Goal: Task Accomplishment & Management: Complete application form

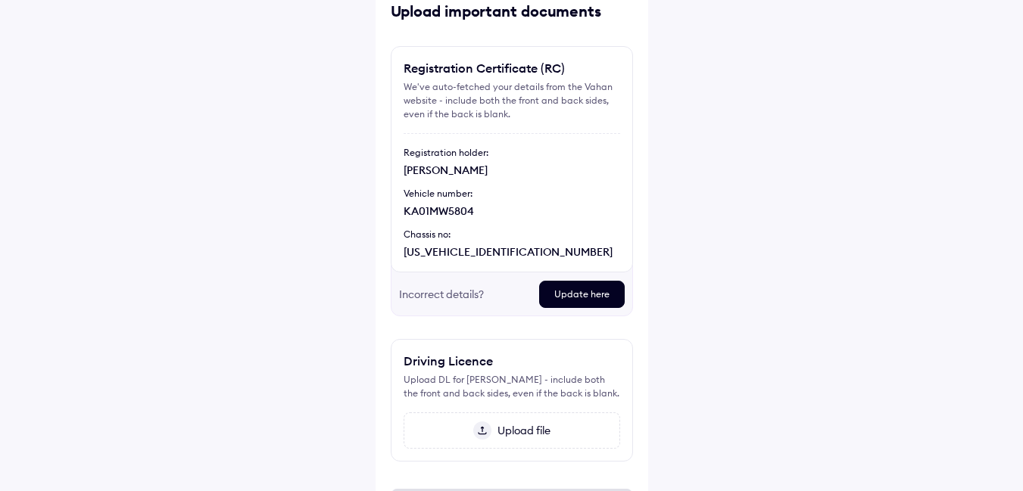
scroll to position [186, 0]
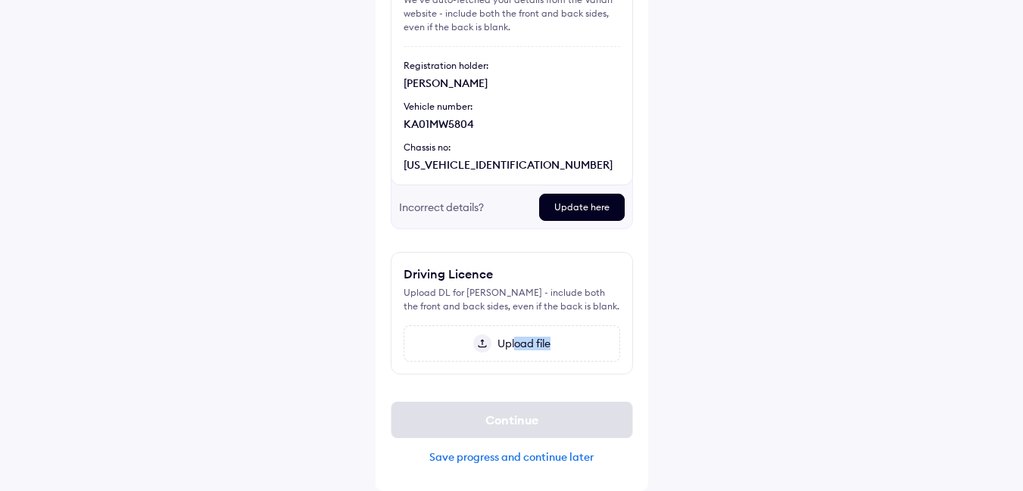
drag, startPoint x: 514, startPoint y: 344, endPoint x: 728, endPoint y: 297, distance: 218.6
click at [720, 326] on div "Help Upload important documents Registration Certificate (RC) We've auto-fetche…" at bounding box center [511, 159] width 1023 height 664
click at [503, 341] on span "Upload file" at bounding box center [520, 344] width 59 height 14
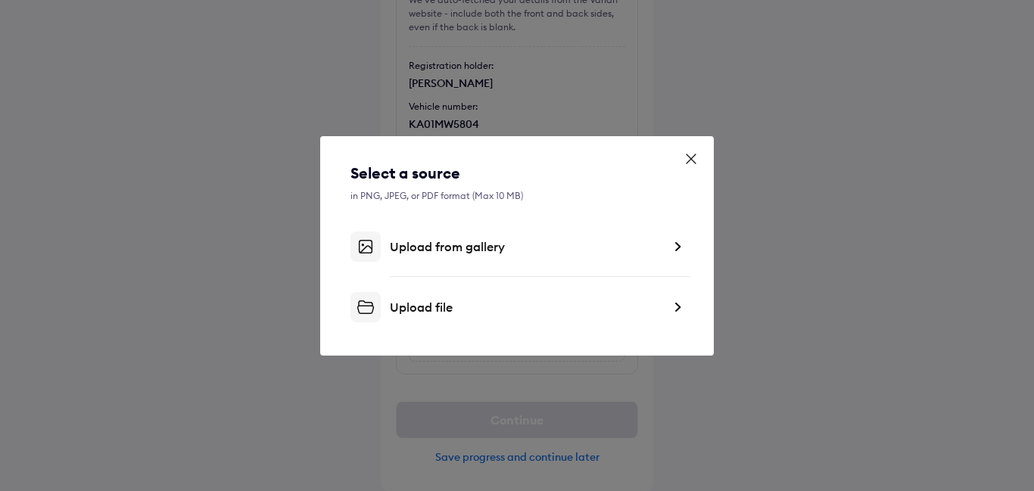
click at [459, 306] on div "Upload file" at bounding box center [526, 307] width 273 height 15
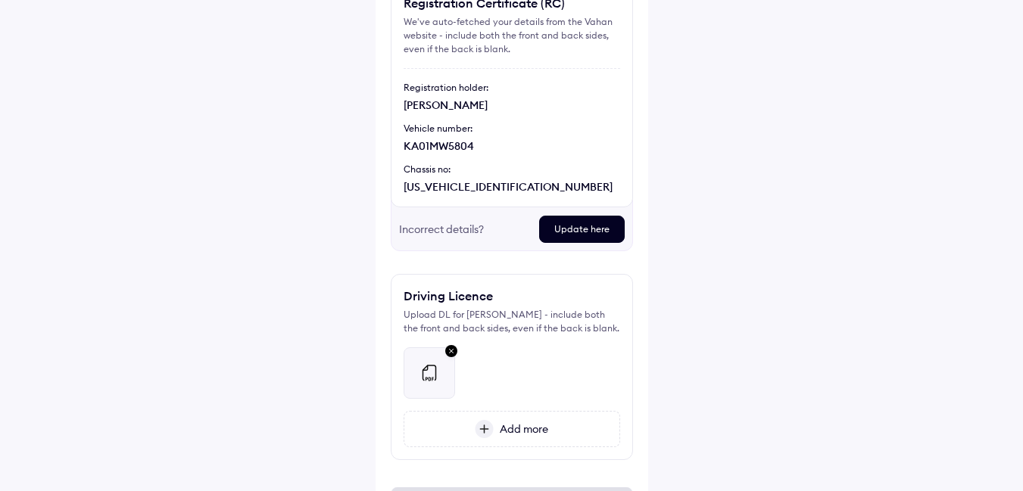
scroll to position [151, 0]
click at [588, 229] on div "Update here" at bounding box center [582, 228] width 86 height 27
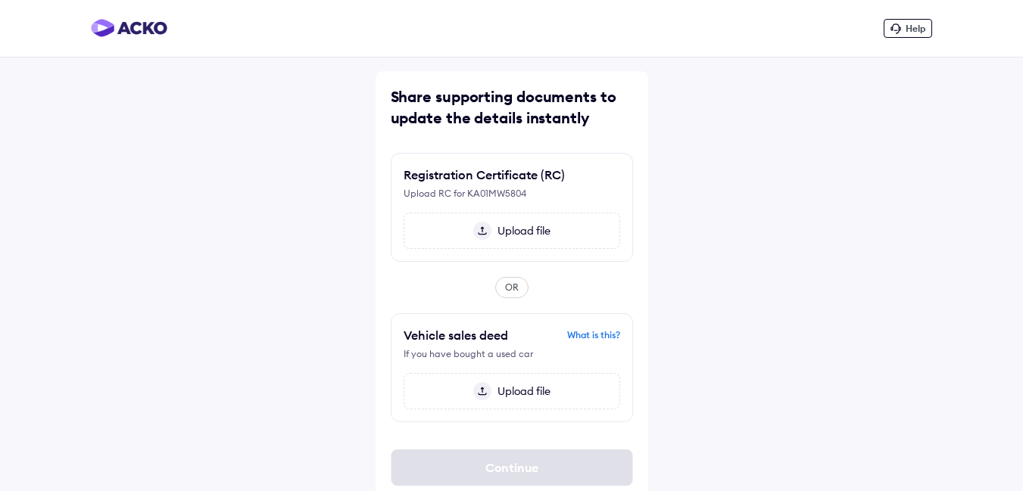
click at [539, 232] on span "Upload file" at bounding box center [520, 231] width 59 height 14
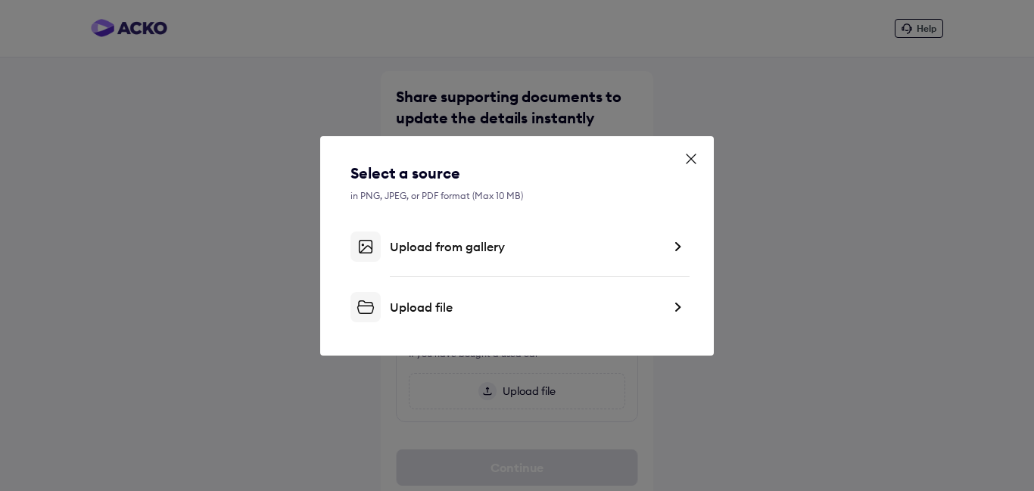
click at [691, 156] on icon at bounding box center [691, 158] width 15 height 15
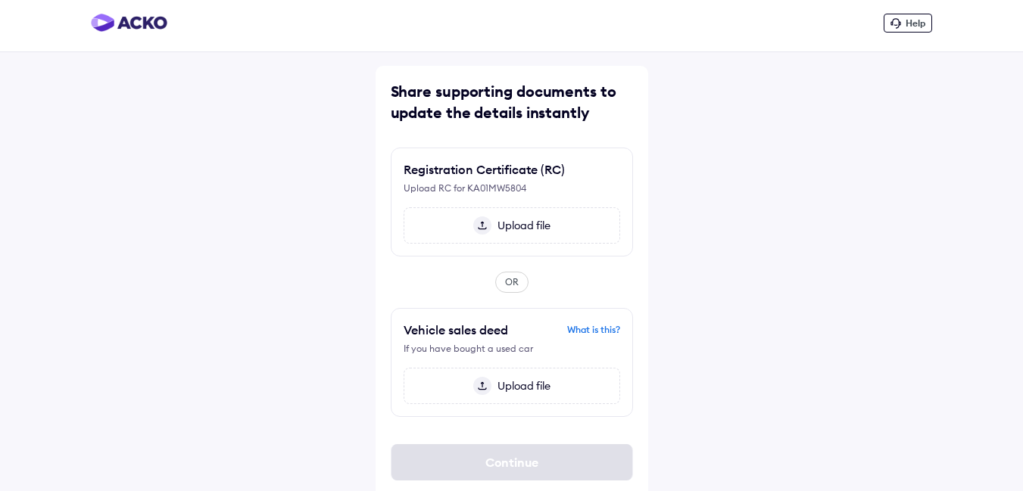
scroll to position [22, 0]
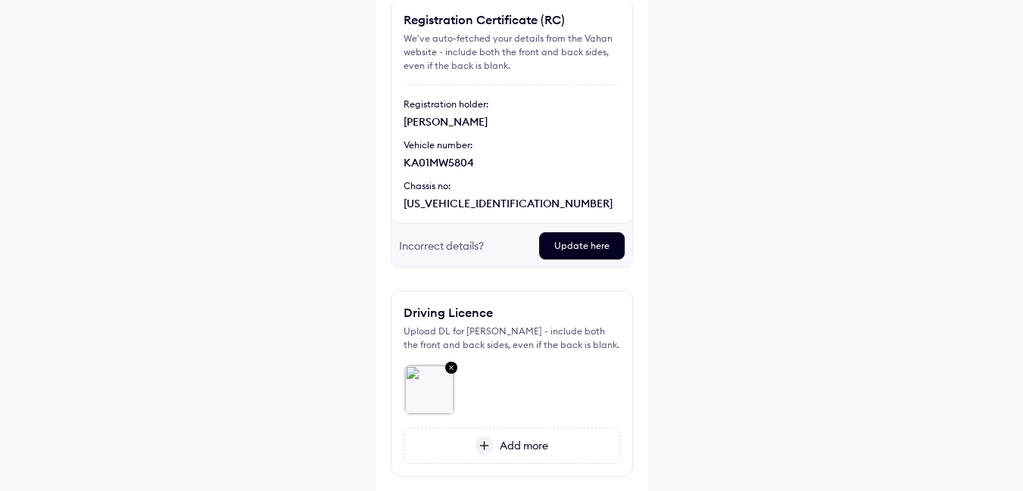
scroll to position [250, 0]
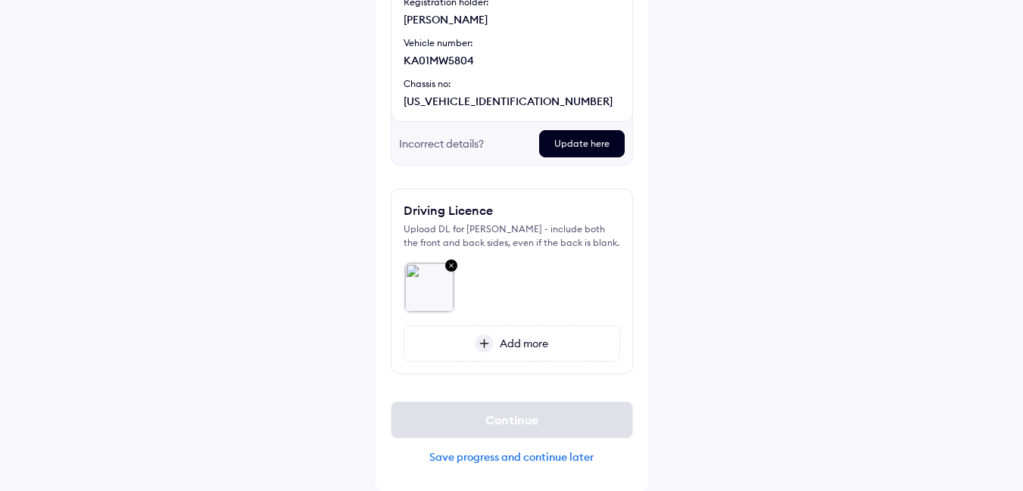
click at [532, 342] on span "Add more" at bounding box center [521, 344] width 55 height 14
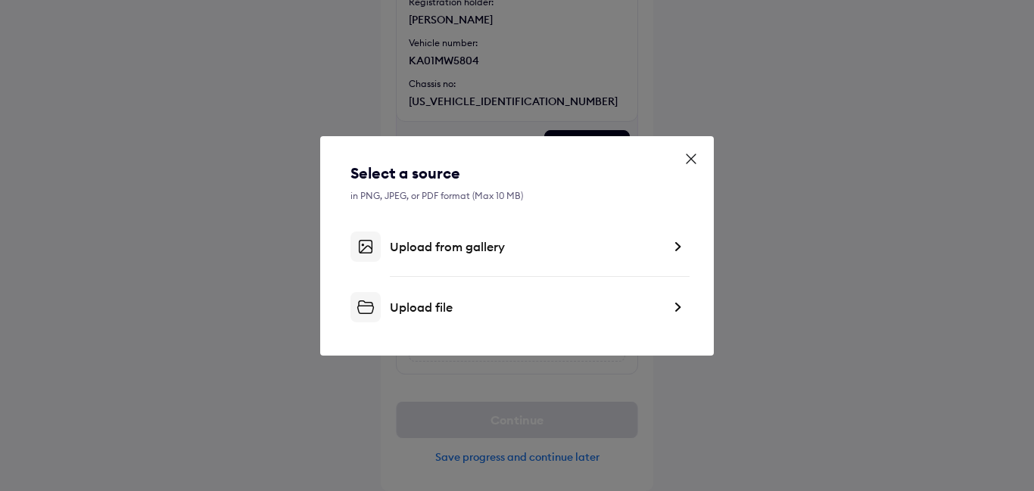
click at [524, 313] on div "Upload file" at bounding box center [526, 307] width 273 height 15
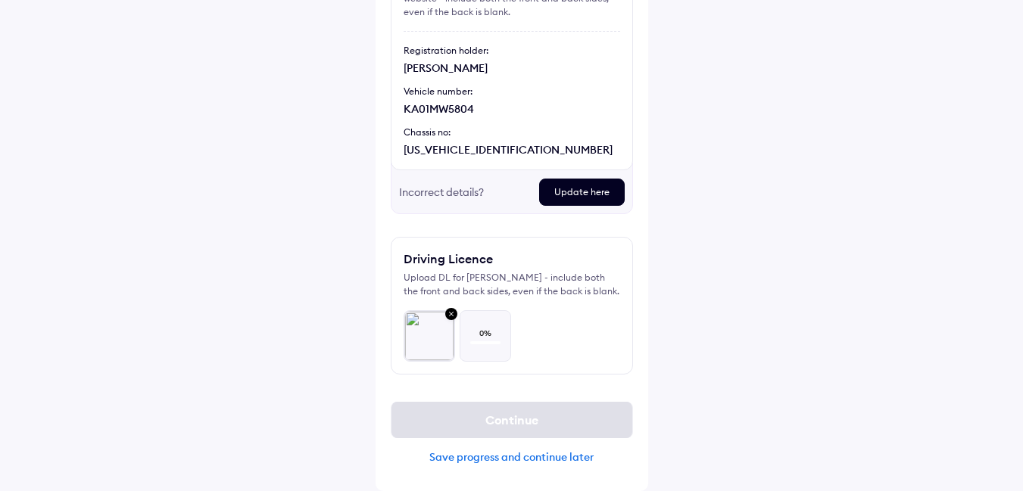
scroll to position [201, 0]
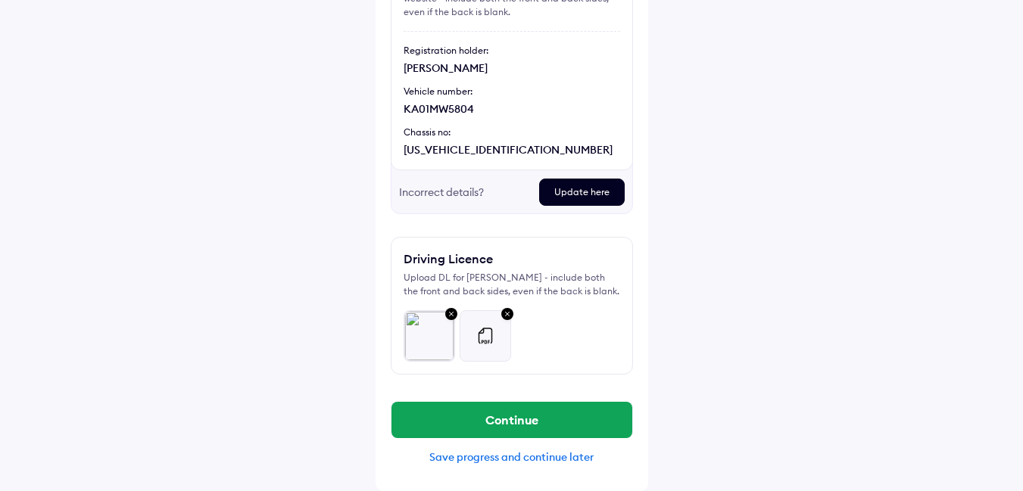
drag, startPoint x: 534, startPoint y: 418, endPoint x: 744, endPoint y: 329, distance: 227.9
click at [744, 329] on div "Help Upload important documents Registration Certificate (RC) We've auto-fetche…" at bounding box center [511, 151] width 1023 height 679
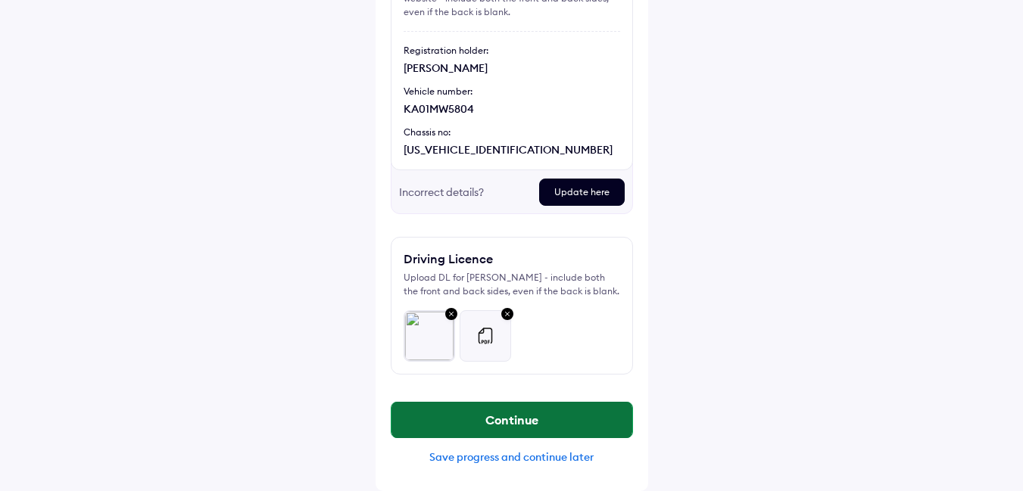
click at [520, 425] on button "Continue" at bounding box center [511, 420] width 241 height 36
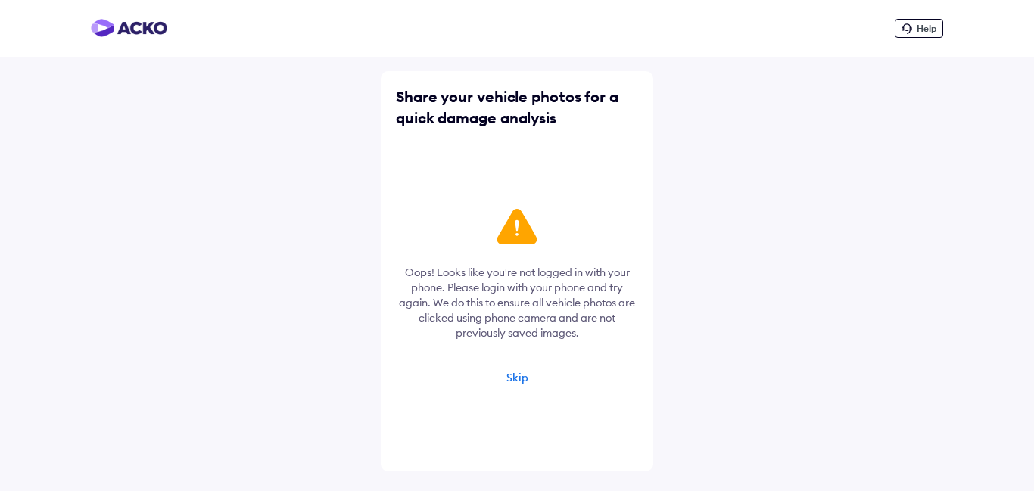
click at [518, 377] on div "Skip" at bounding box center [517, 378] width 22 height 14
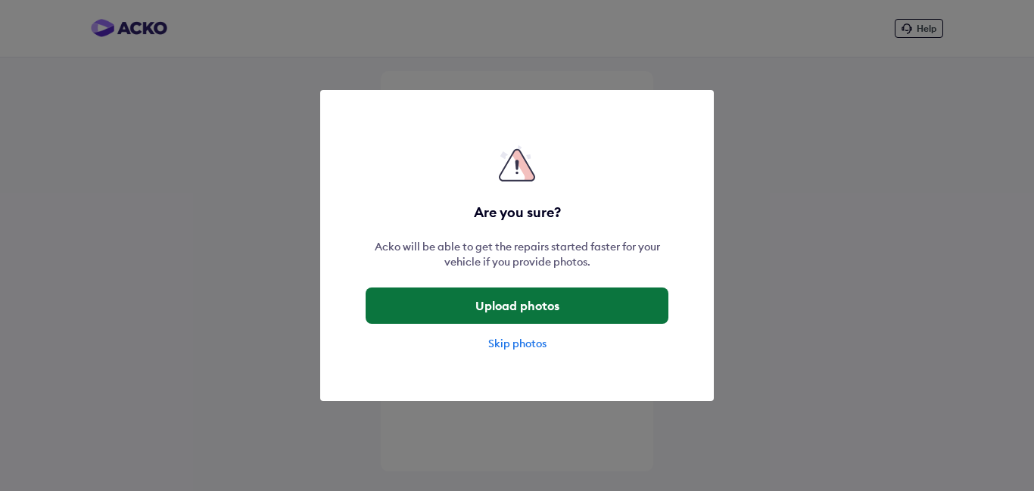
drag, startPoint x: 524, startPoint y: 307, endPoint x: 538, endPoint y: 302, distance: 15.3
click at [538, 302] on button "Upload photos" at bounding box center [517, 306] width 303 height 36
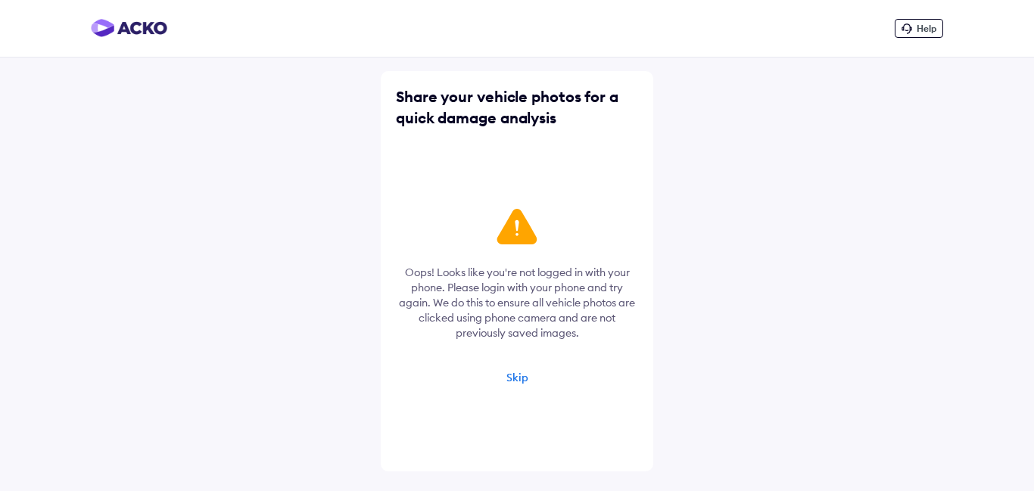
click at [522, 379] on div "Skip" at bounding box center [517, 378] width 22 height 14
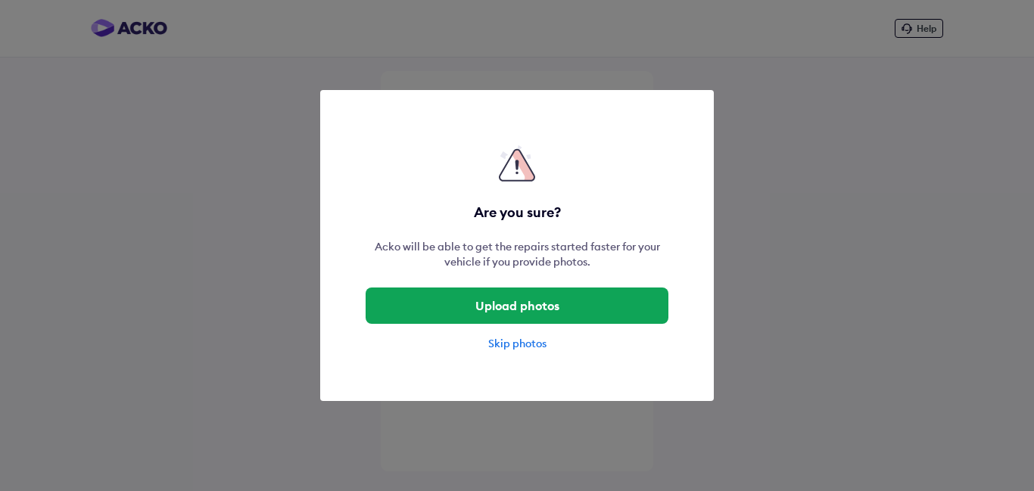
click at [528, 340] on div "Skip photos" at bounding box center [517, 343] width 303 height 15
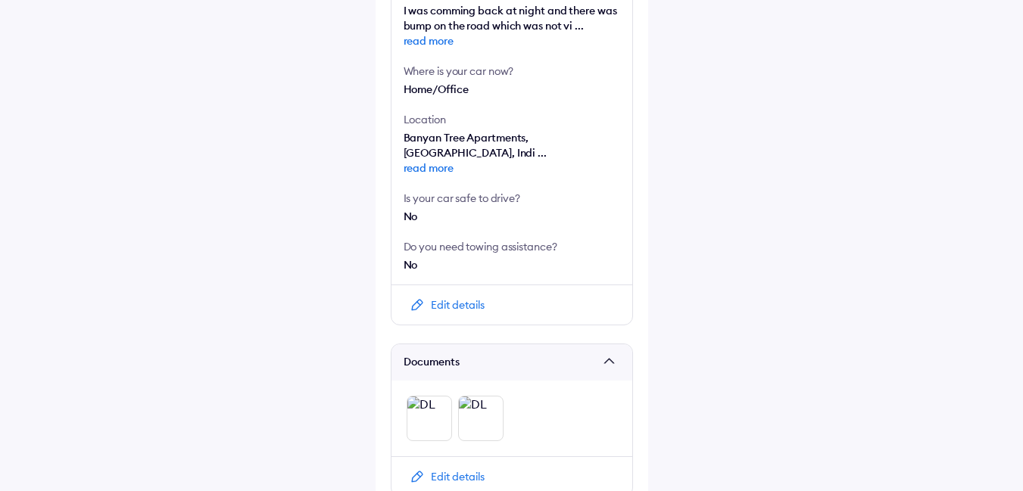
scroll to position [710, 0]
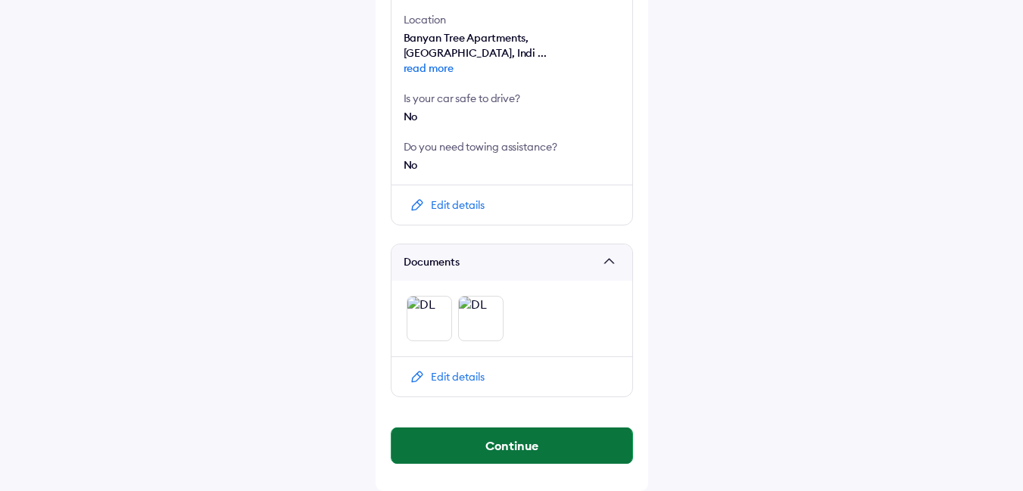
click at [513, 445] on button "Continue" at bounding box center [511, 446] width 241 height 36
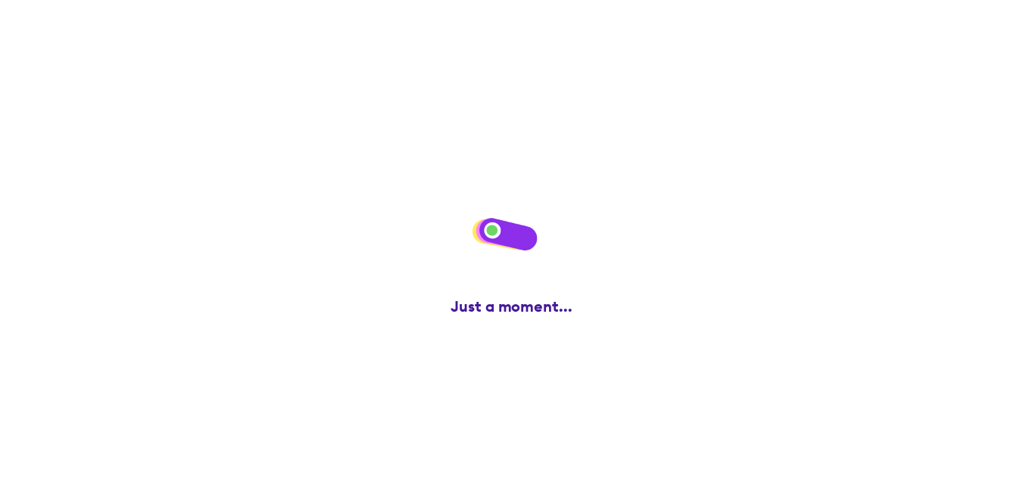
scroll to position [0, 0]
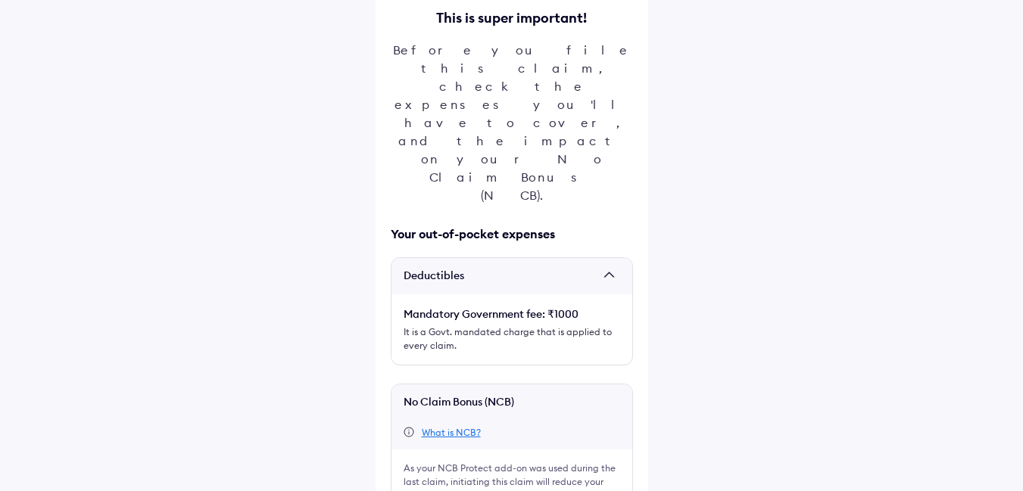
scroll to position [185, 0]
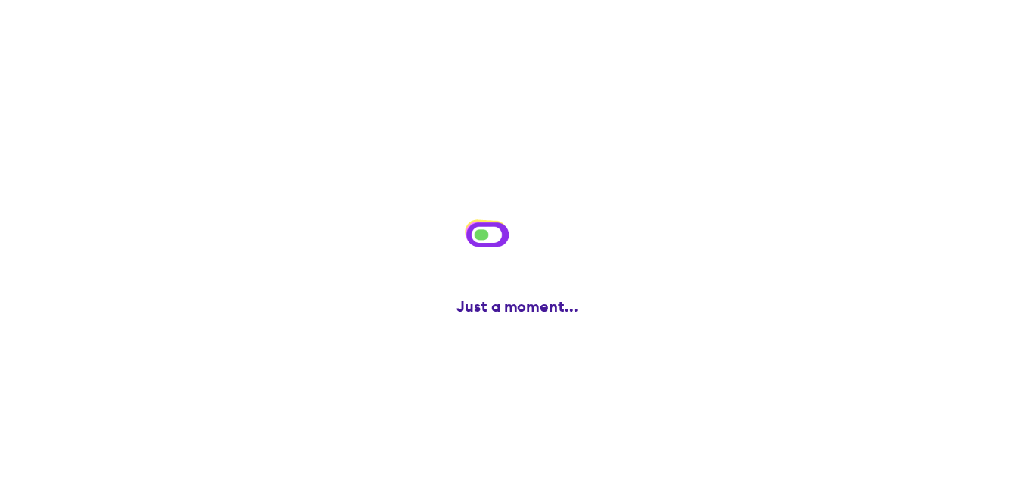
scroll to position [0, 0]
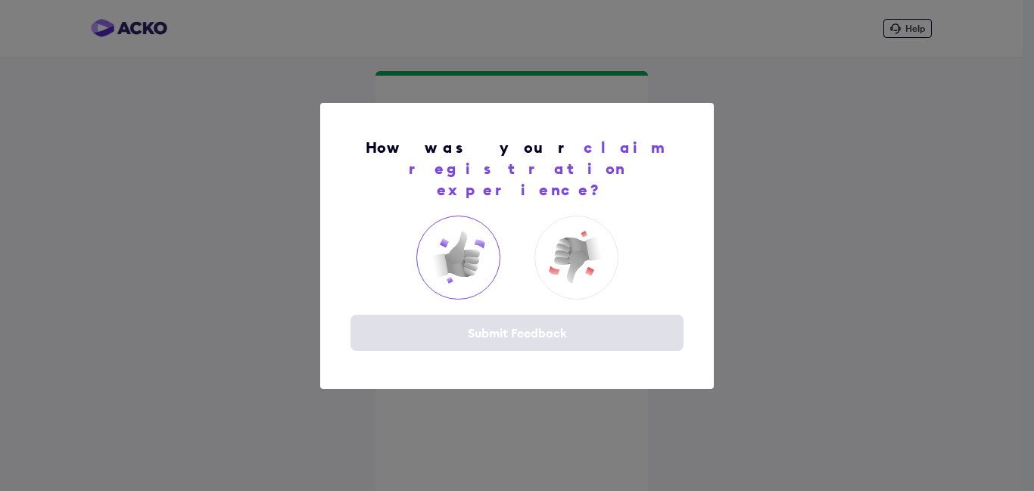
click at [469, 255] on img at bounding box center [458, 257] width 61 height 61
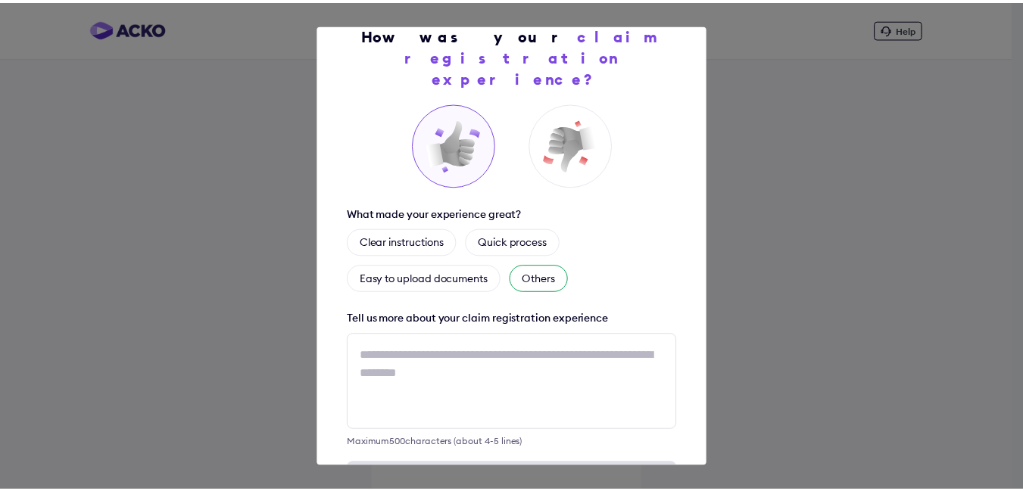
scroll to position [83, 0]
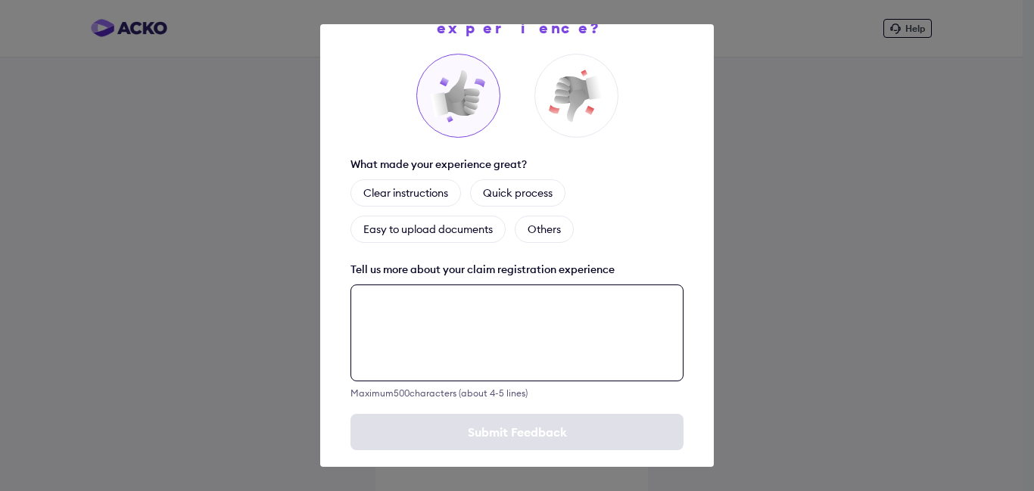
click at [471, 302] on textarea at bounding box center [517, 333] width 333 height 97
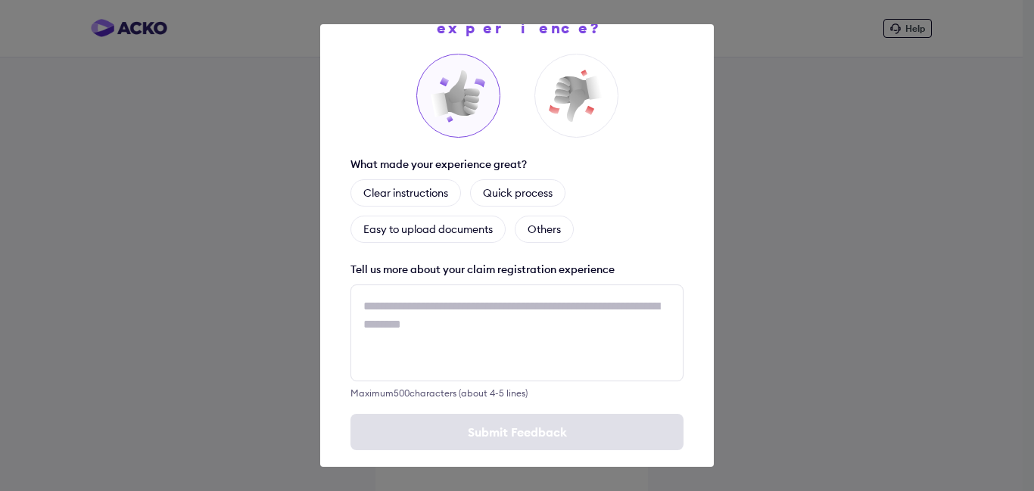
click at [672, 182] on div "How was your claim registration experience? What made your experience great? Cl…" at bounding box center [517, 245] width 394 height 443
click at [557, 73] on img at bounding box center [576, 96] width 61 height 61
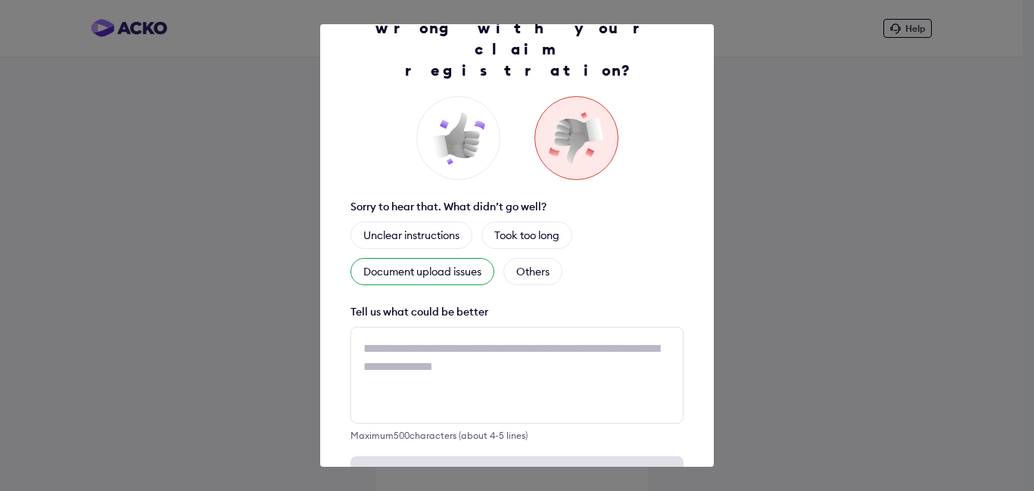
click at [464, 258] on div "Document upload issues" at bounding box center [423, 271] width 144 height 27
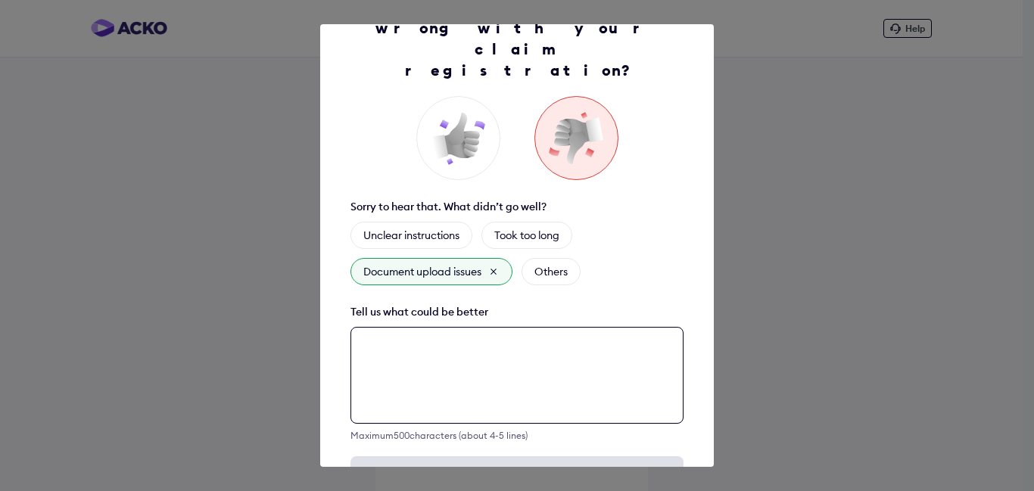
click at [428, 327] on textarea at bounding box center [517, 375] width 333 height 97
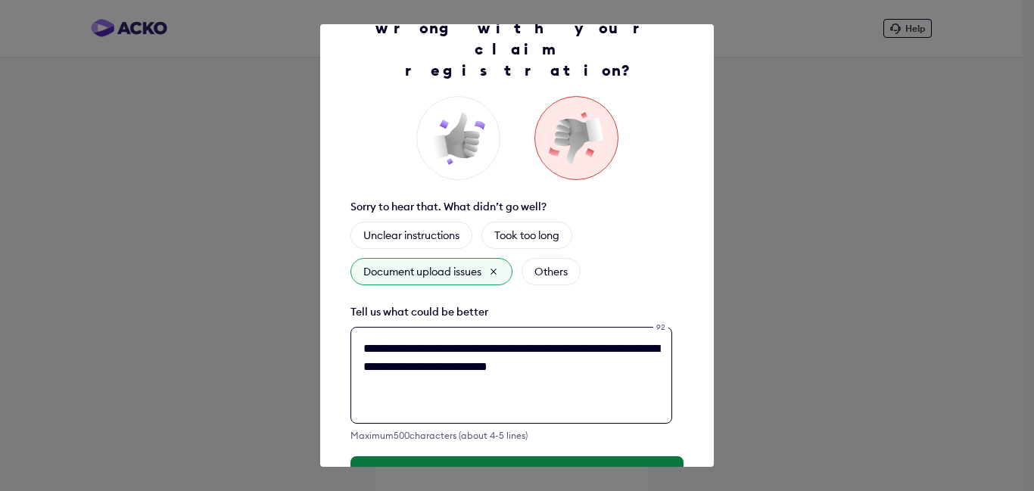
type textarea "**********"
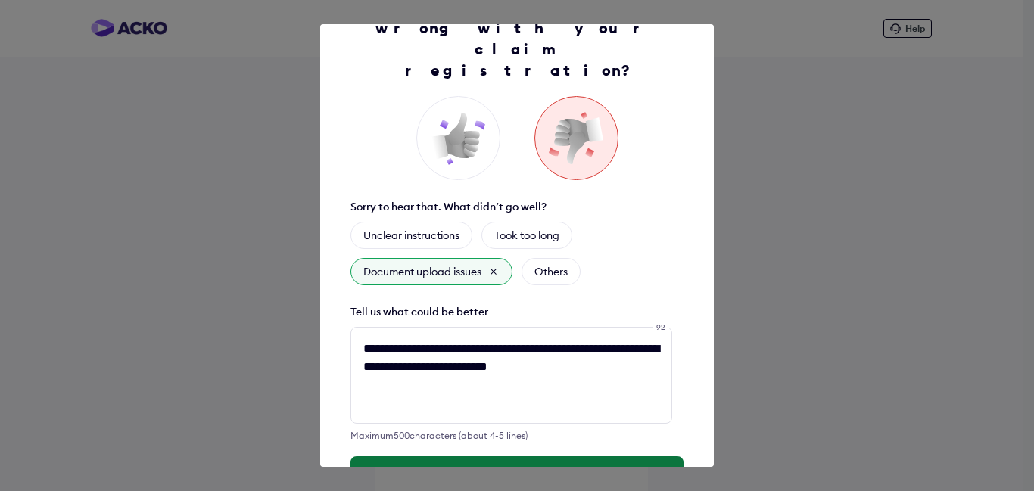
click at [511, 457] on button "Submit Feedback" at bounding box center [517, 475] width 333 height 36
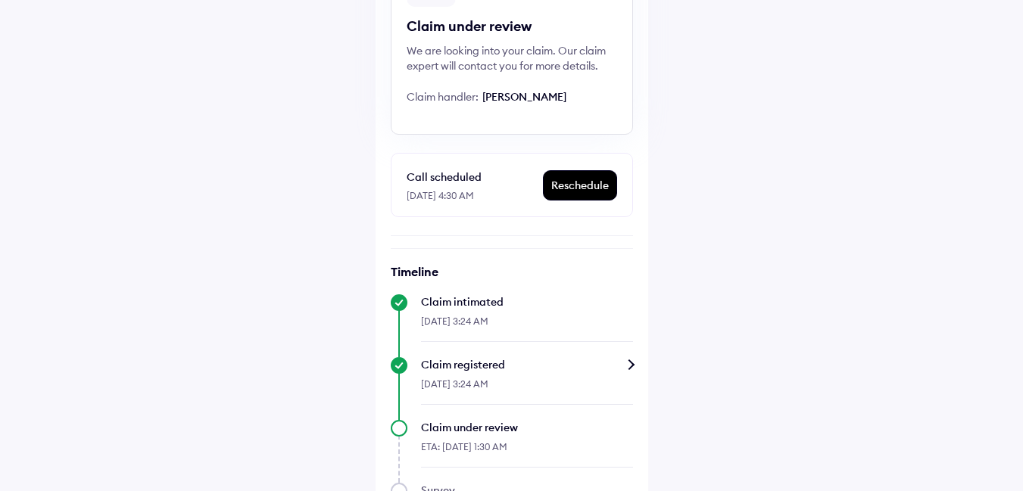
scroll to position [282, 0]
